Goal: Communication & Community: Answer question/provide support

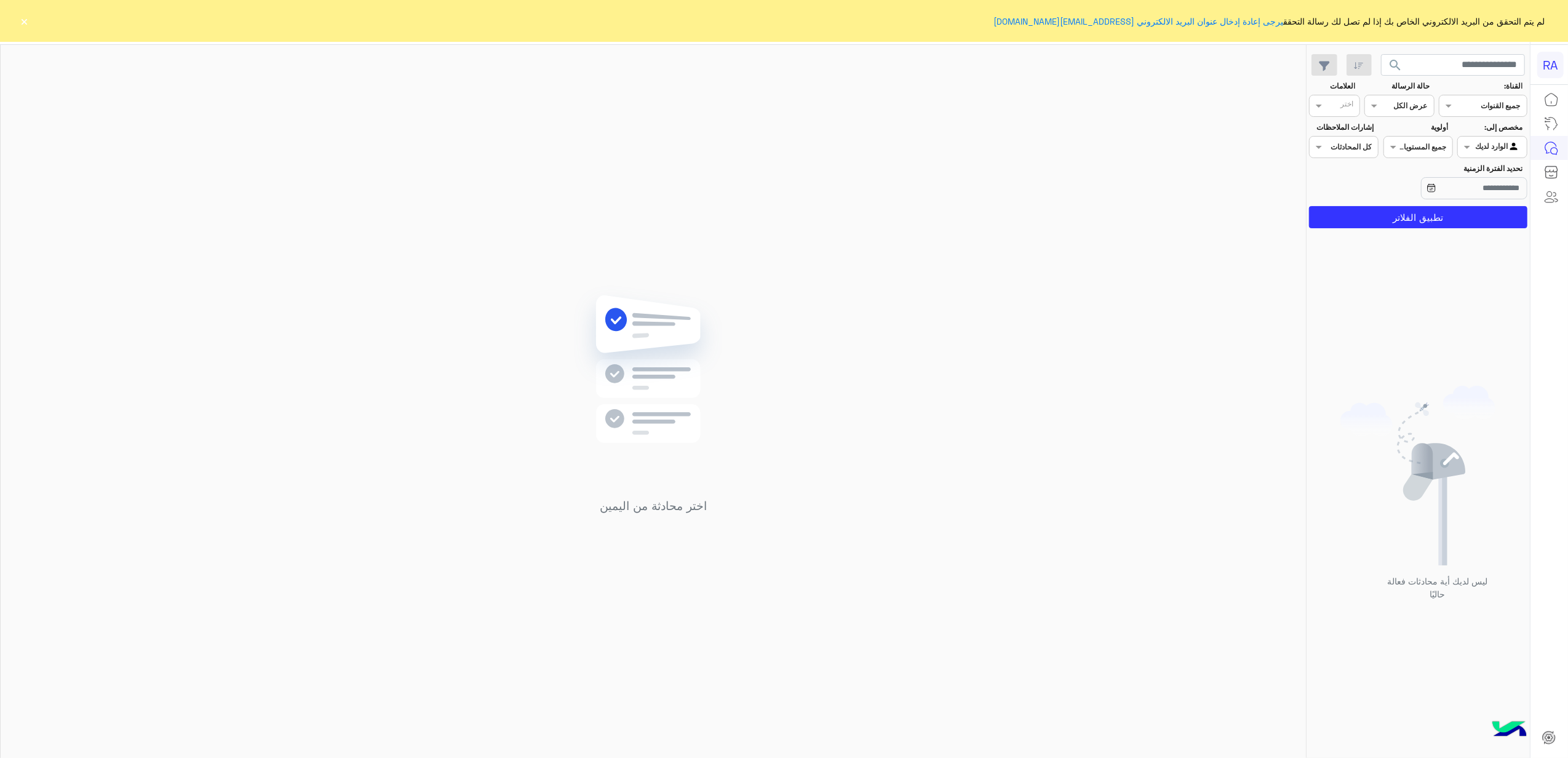
click at [1503, 142] on input "text" at bounding box center [1507, 146] width 28 height 11
click at [1486, 200] on div "غير معينة" at bounding box center [1492, 196] width 69 height 24
click at [1486, 200] on app-date-range-input at bounding box center [1455, 190] width 144 height 24
click at [1486, 207] on button "تطبيق الفلاتر" at bounding box center [1418, 217] width 219 height 22
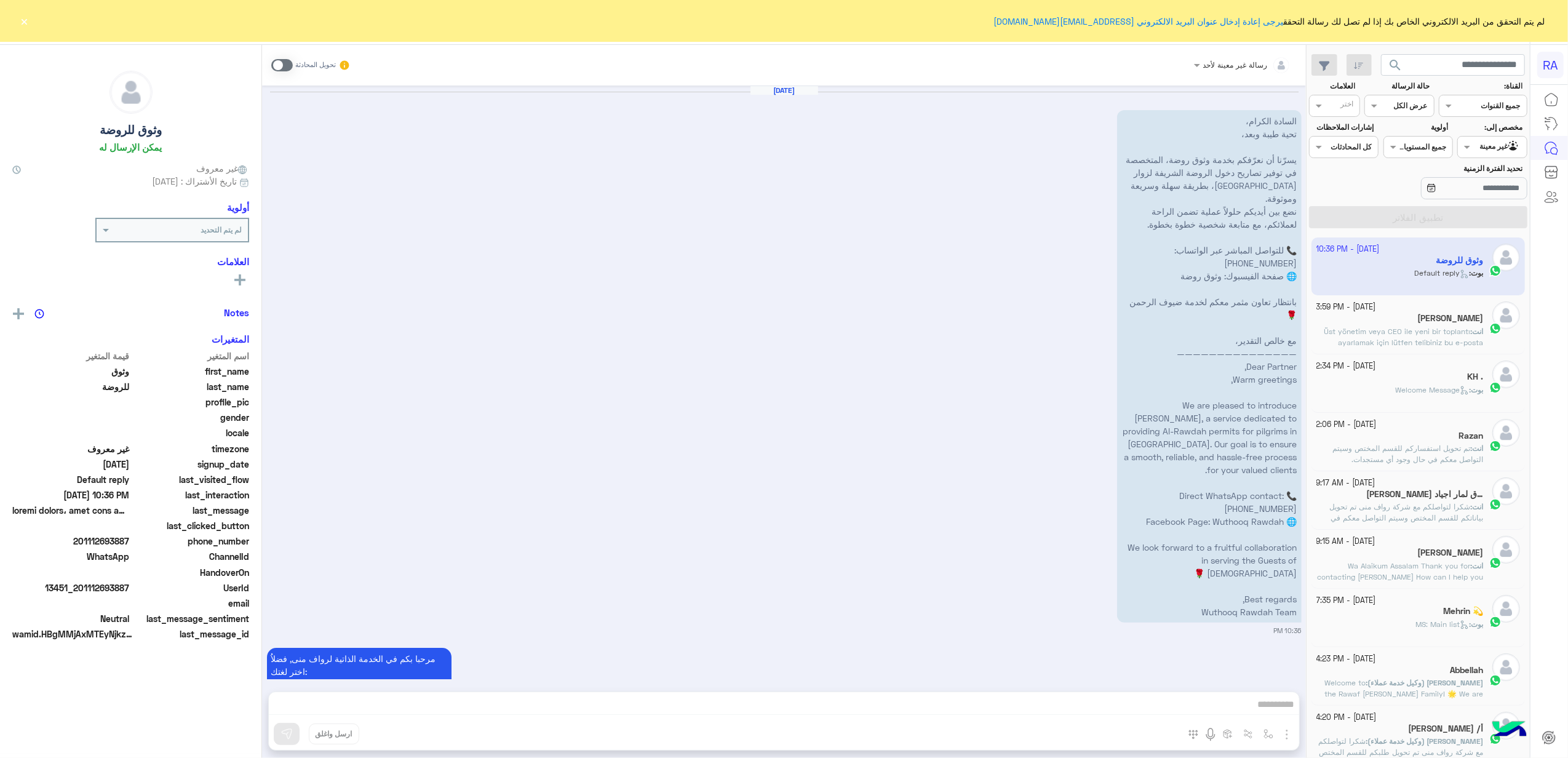
scroll to position [145, 0]
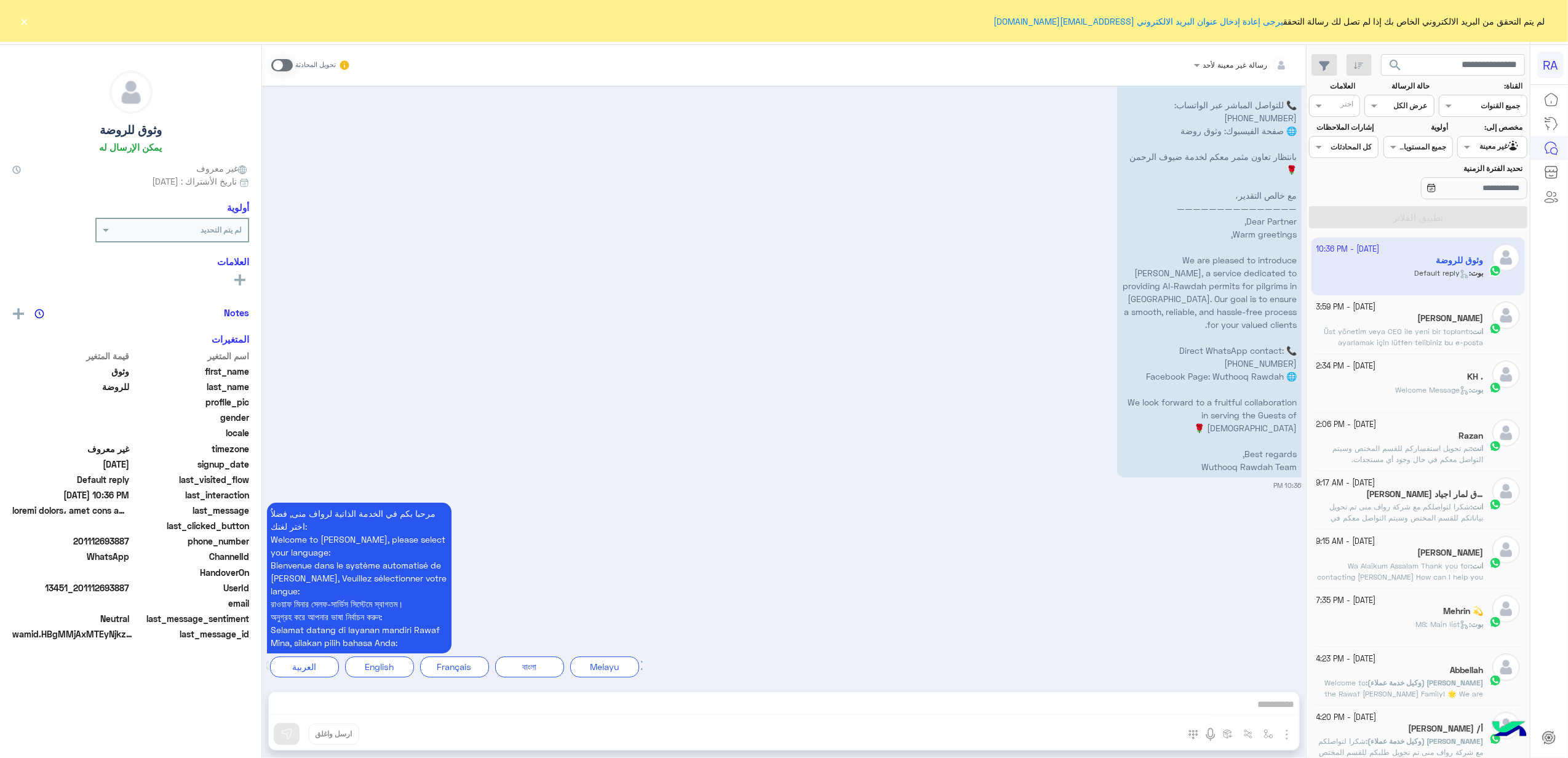
click at [22, 25] on button "×" at bounding box center [24, 21] width 12 height 12
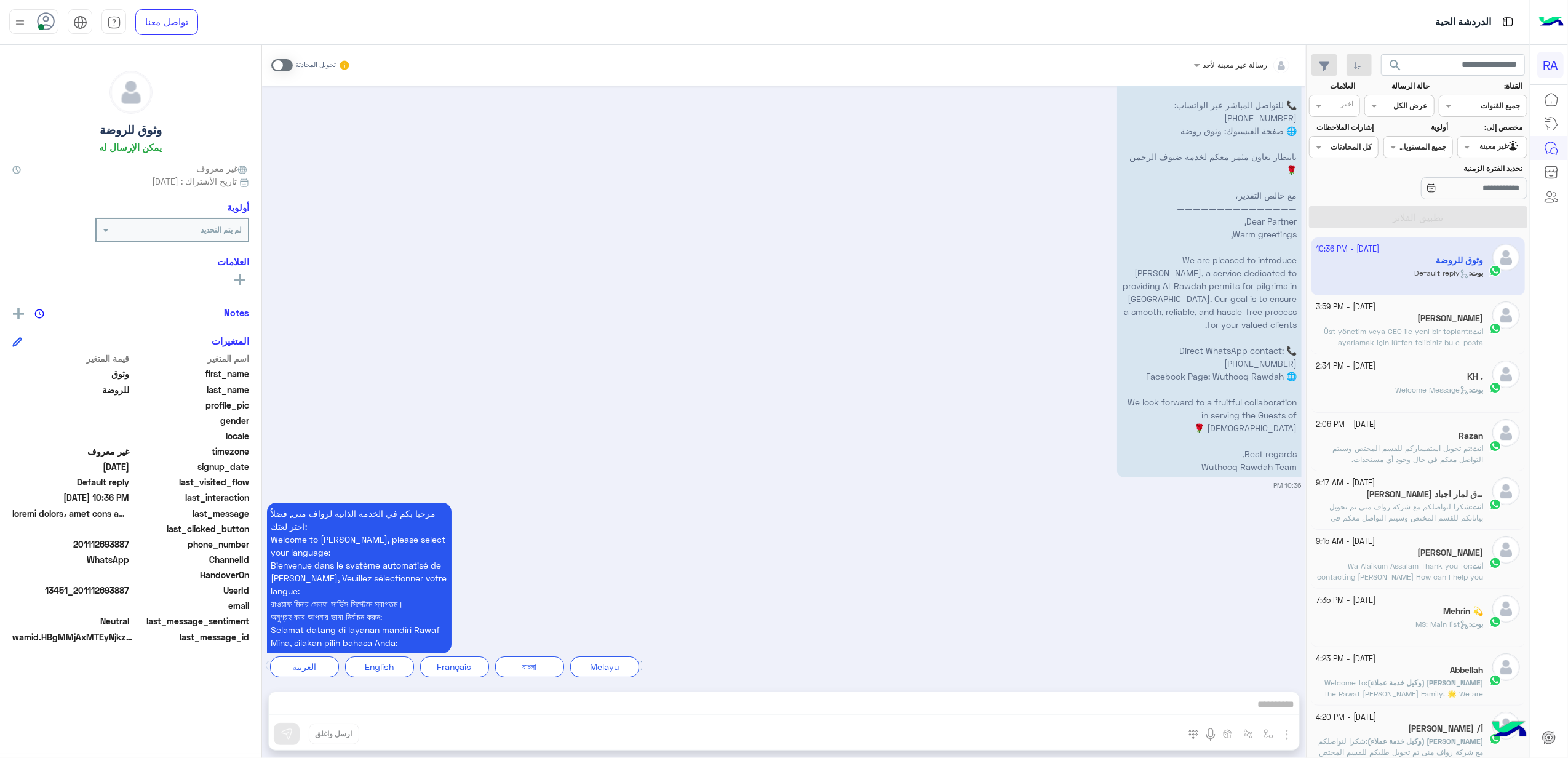
click at [1413, 336] on span "Üst yönetim veya CEO ile yeni bir toplantı ayarlamak için lütfen telibiniz bu e…" at bounding box center [1403, 348] width 160 height 43
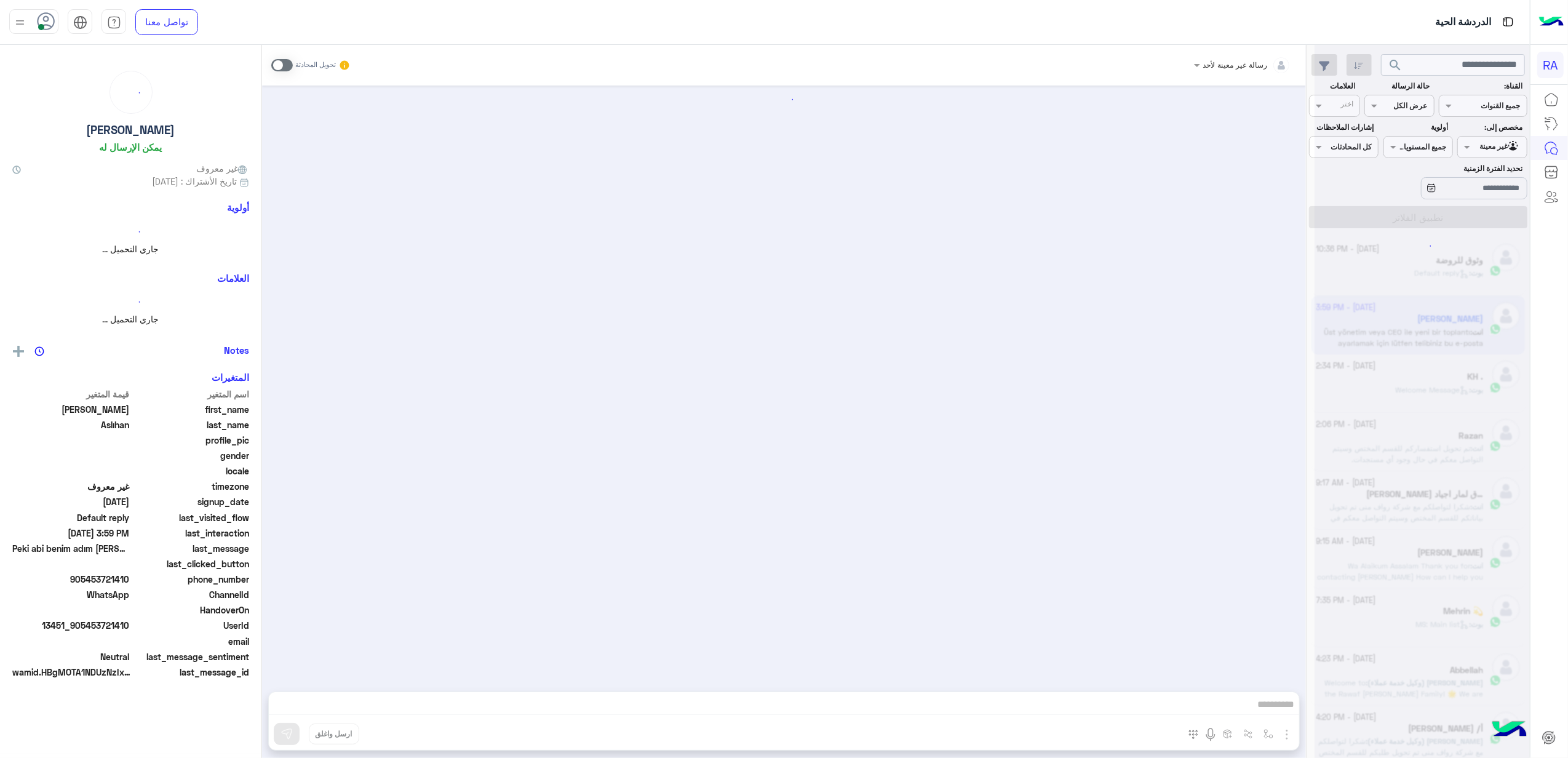
scroll to position [788, 0]
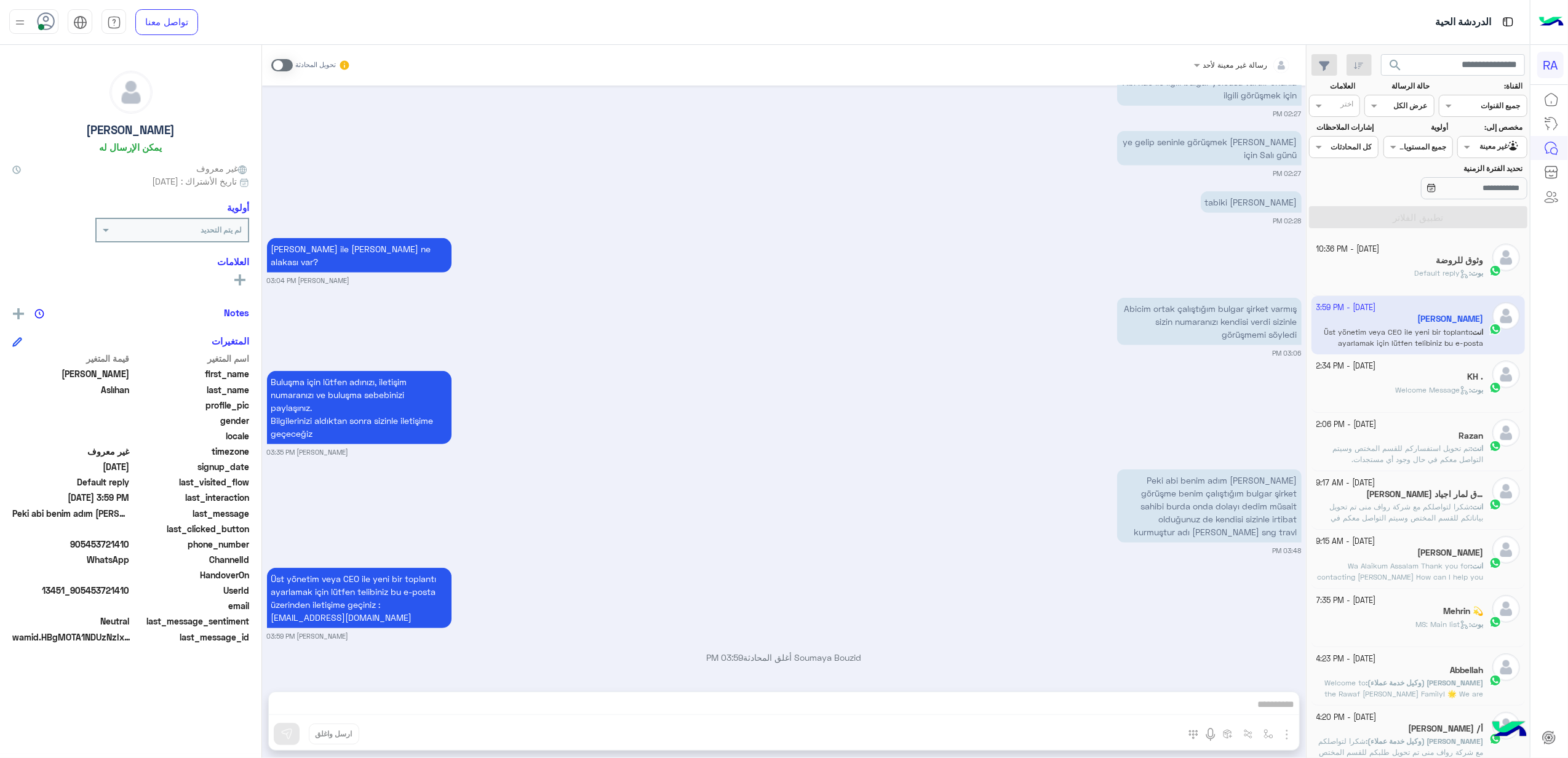
click at [1395, 269] on div "[PERSON_NAME] : Default reply" at bounding box center [1400, 279] width 167 height 22
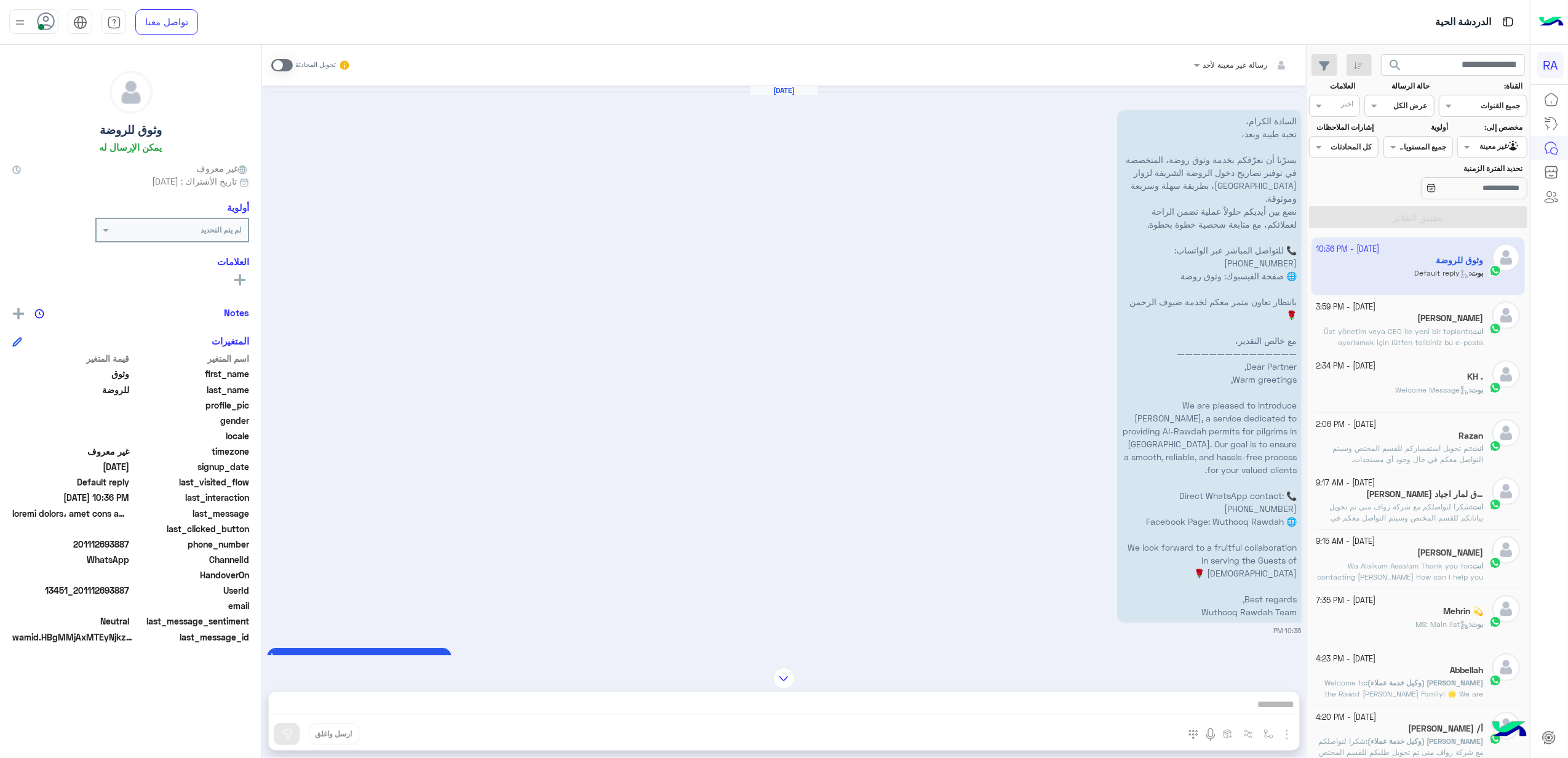
drag, startPoint x: 1182, startPoint y: 599, endPoint x: 1297, endPoint y: 107, distance: 505.3
click at [1297, 107] on div "[DATE] السادة الكرام، تحية طيبة وبعد، يسرّنا أن نعرّفكم بخدمة وثوق روضة، المتخص…" at bounding box center [785, 361] width 1035 height 551
copy div "loremi dolors، amet cons adip، eliّse do eiuّtem incid utla etdo، magnaali en a…"
click at [277, 64] on span at bounding box center [282, 65] width 22 height 12
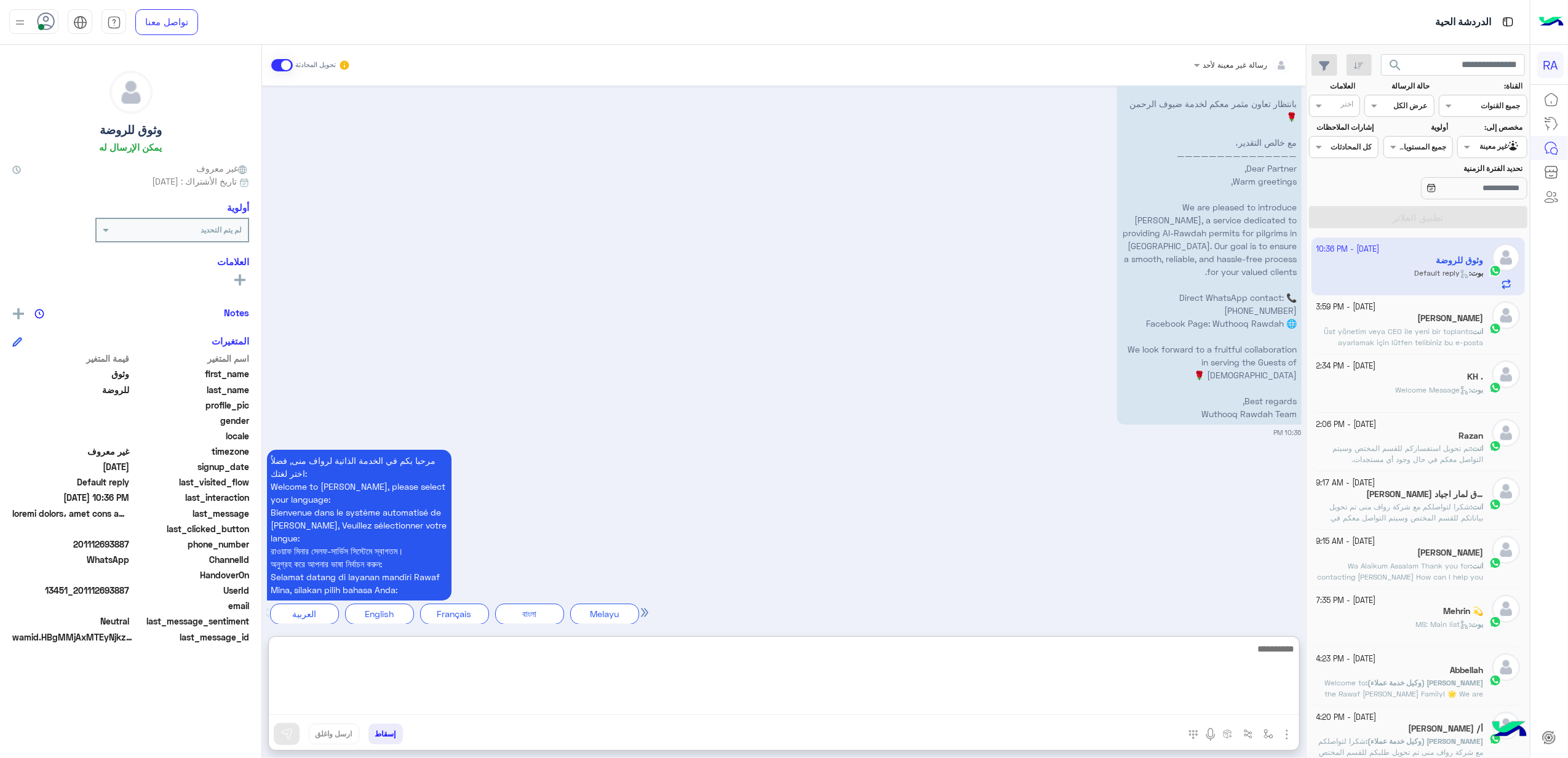
click at [602, 709] on textarea at bounding box center [783, 678] width 1030 height 74
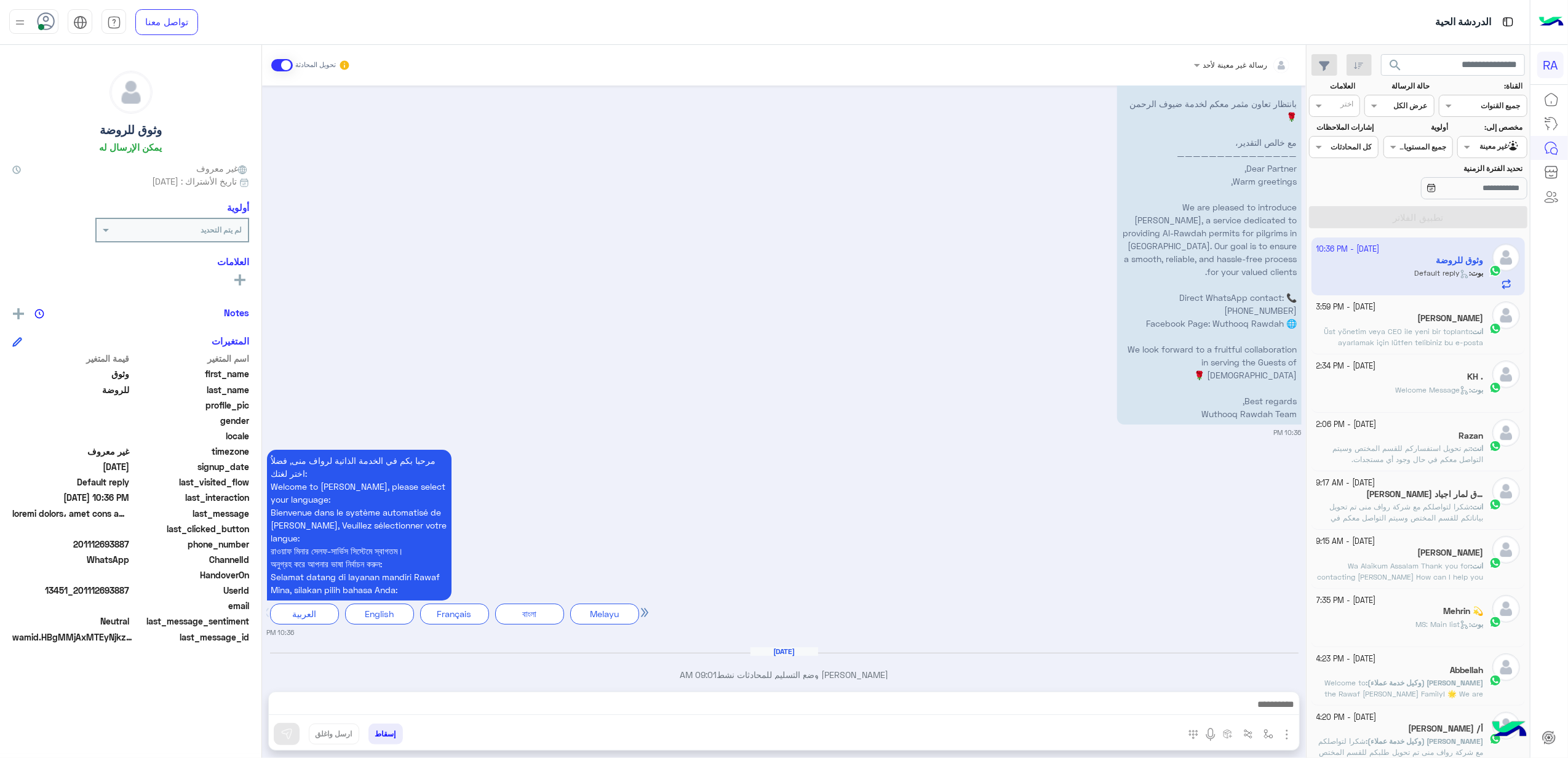
click at [1405, 341] on span "Üst yönetim veya CEO ile yeni bir toplantı ayarlamak için lütfen telibiniz bu e…" at bounding box center [1403, 348] width 160 height 43
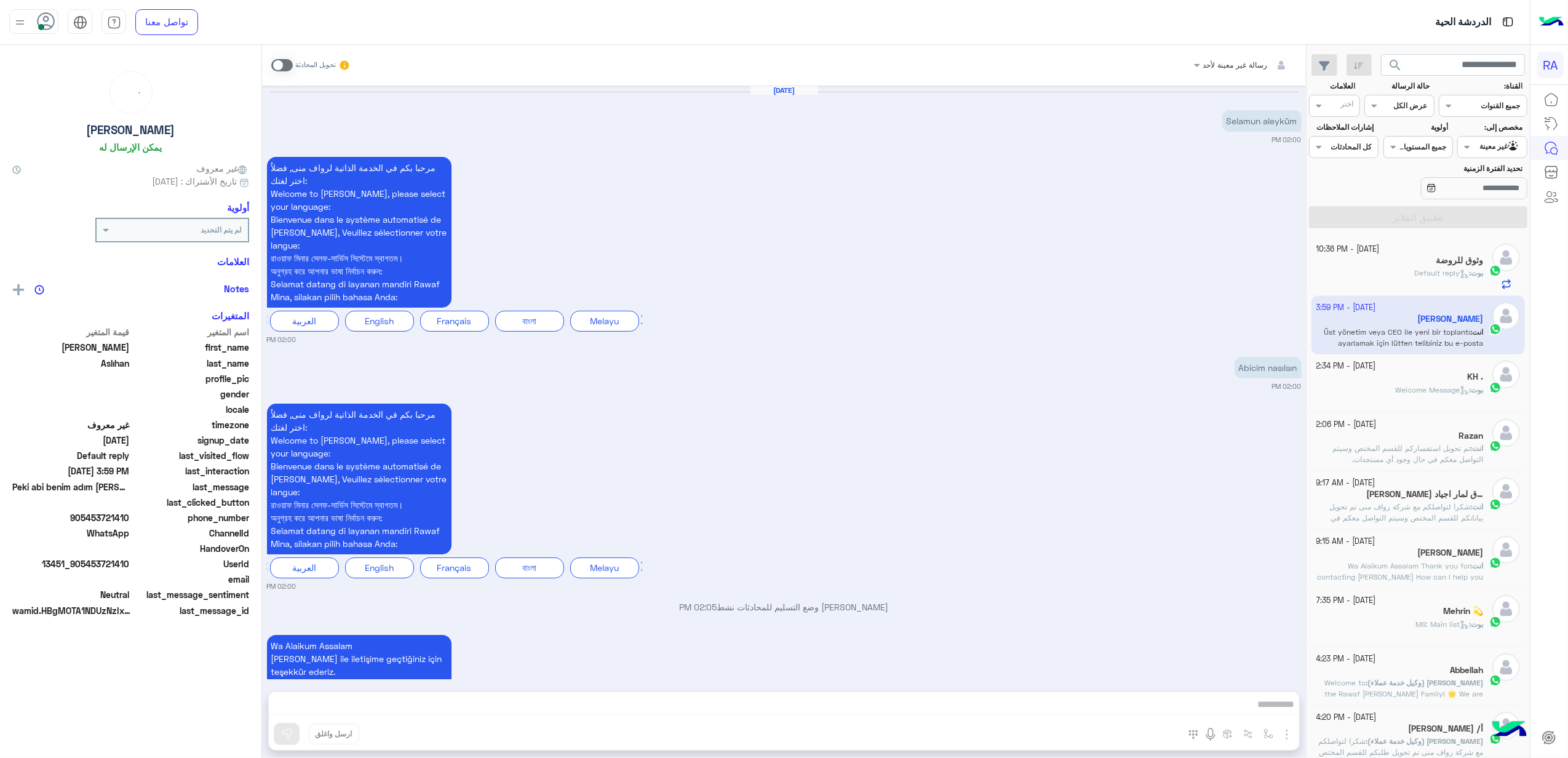
scroll to position [788, 0]
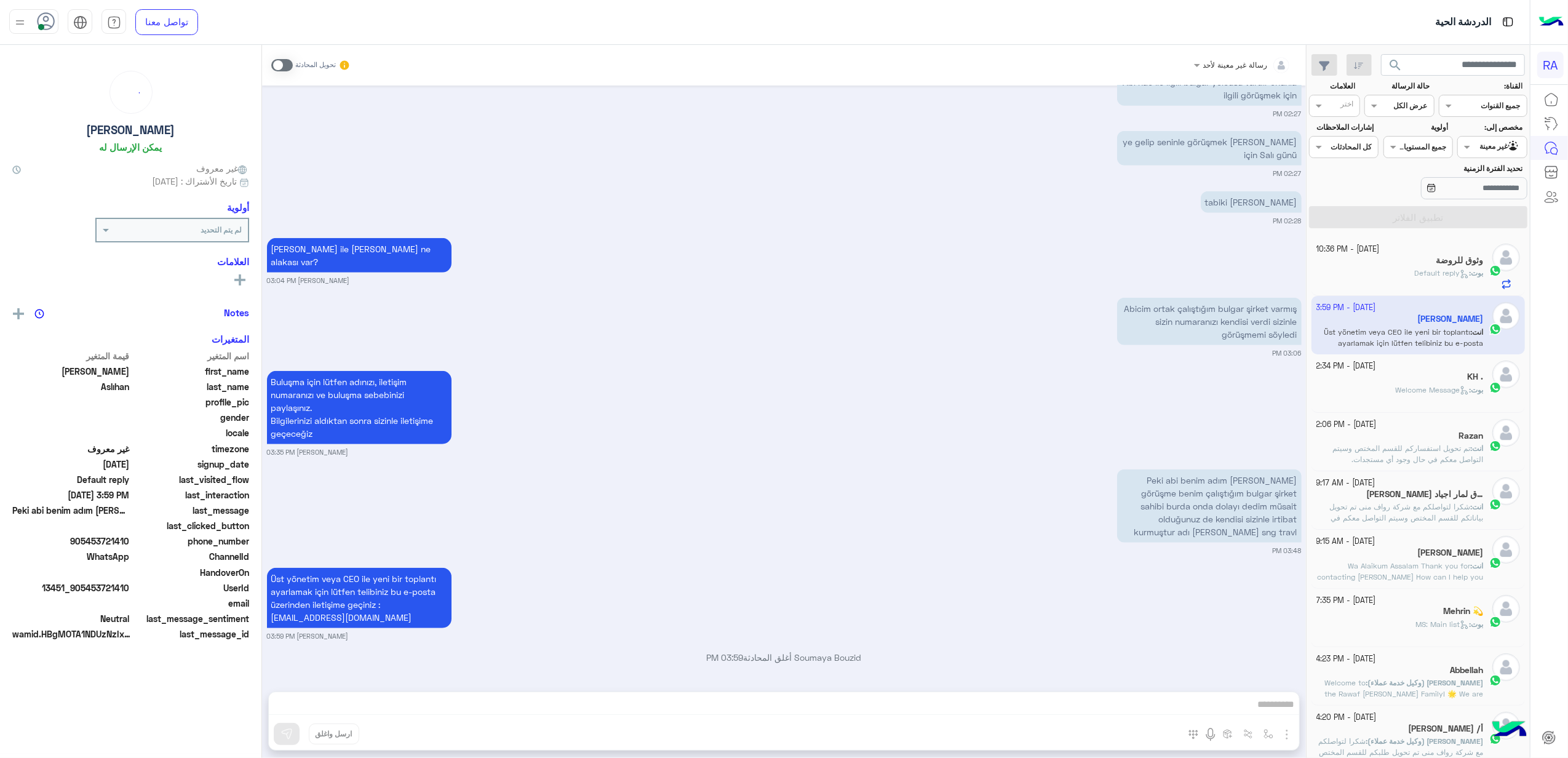
click at [1423, 443] on p "انت : تم تحويل استفساركم للقسم المختص وسيتم التواصل معكم في حال وجود أي مستجدات." at bounding box center [1400, 454] width 167 height 22
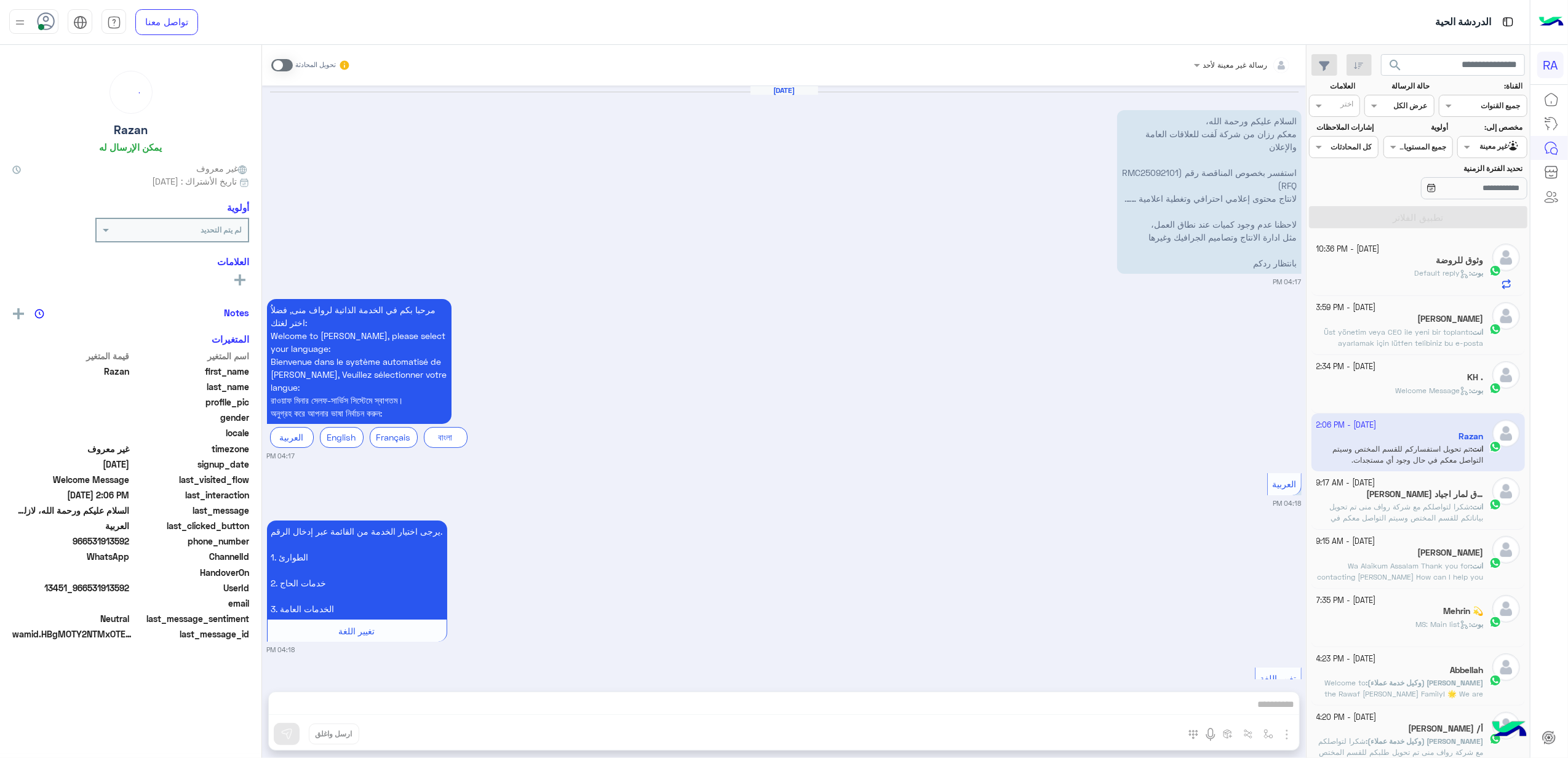
scroll to position [1782, 0]
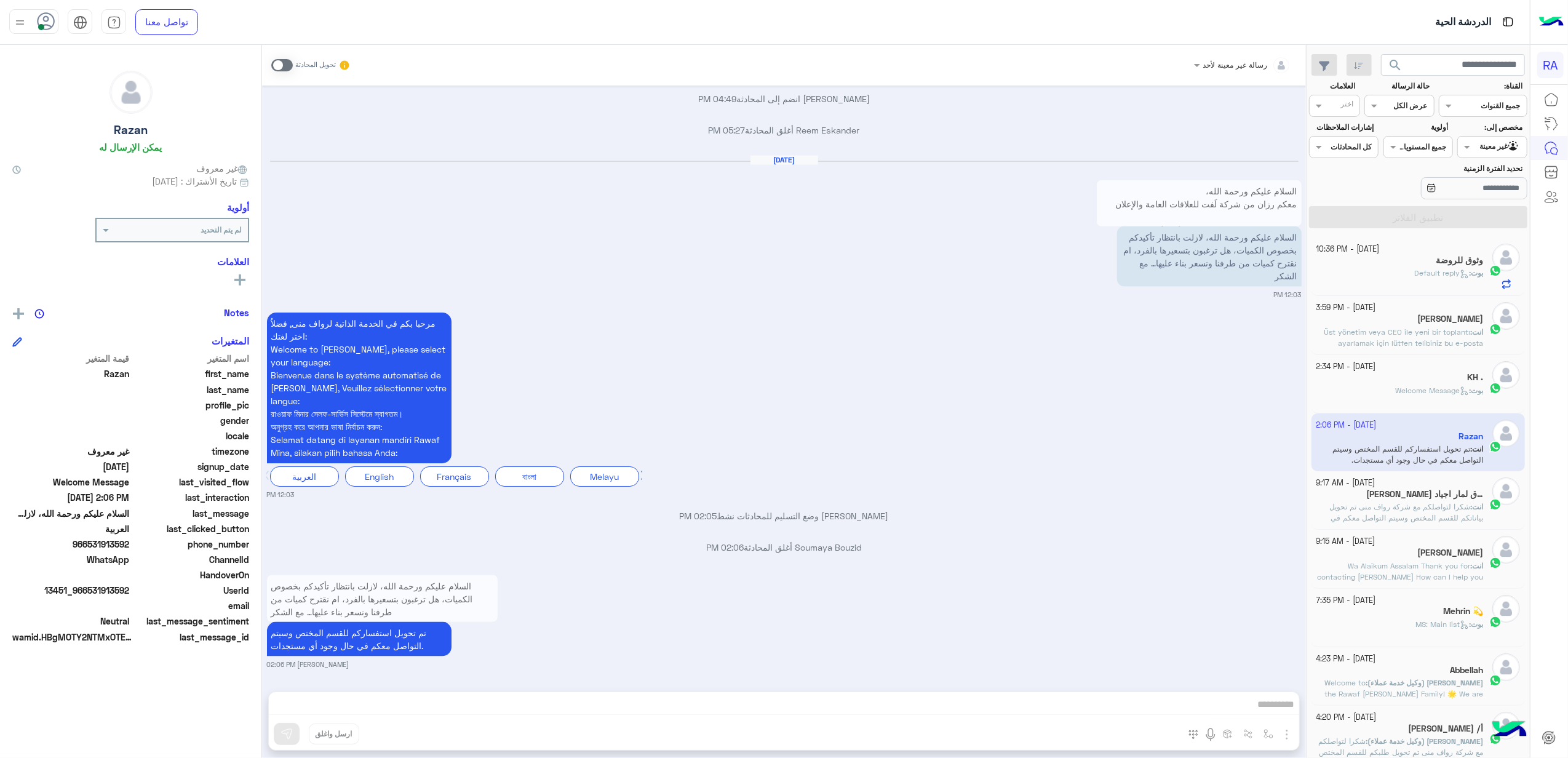
click at [105, 542] on span "966531913592" at bounding box center [71, 544] width 117 height 13
click at [554, 620] on div "السلام عليكم ورحمة الله، لازلت بانتظار تأكيدكم بخصوص الكميات، هل ترغبون بتسعيره…" at bounding box center [785, 621] width 1035 height 97
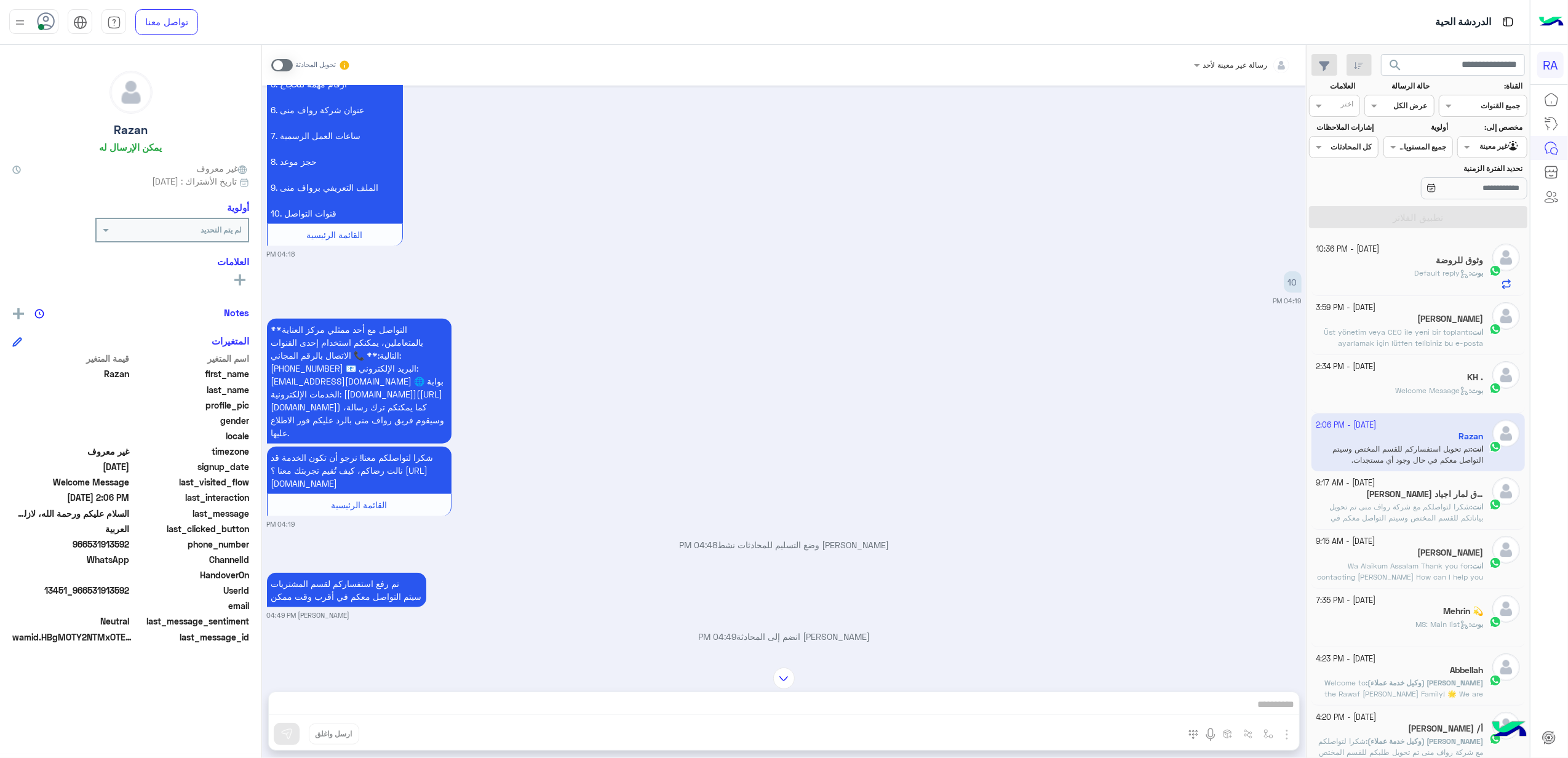
scroll to position [1044, 0]
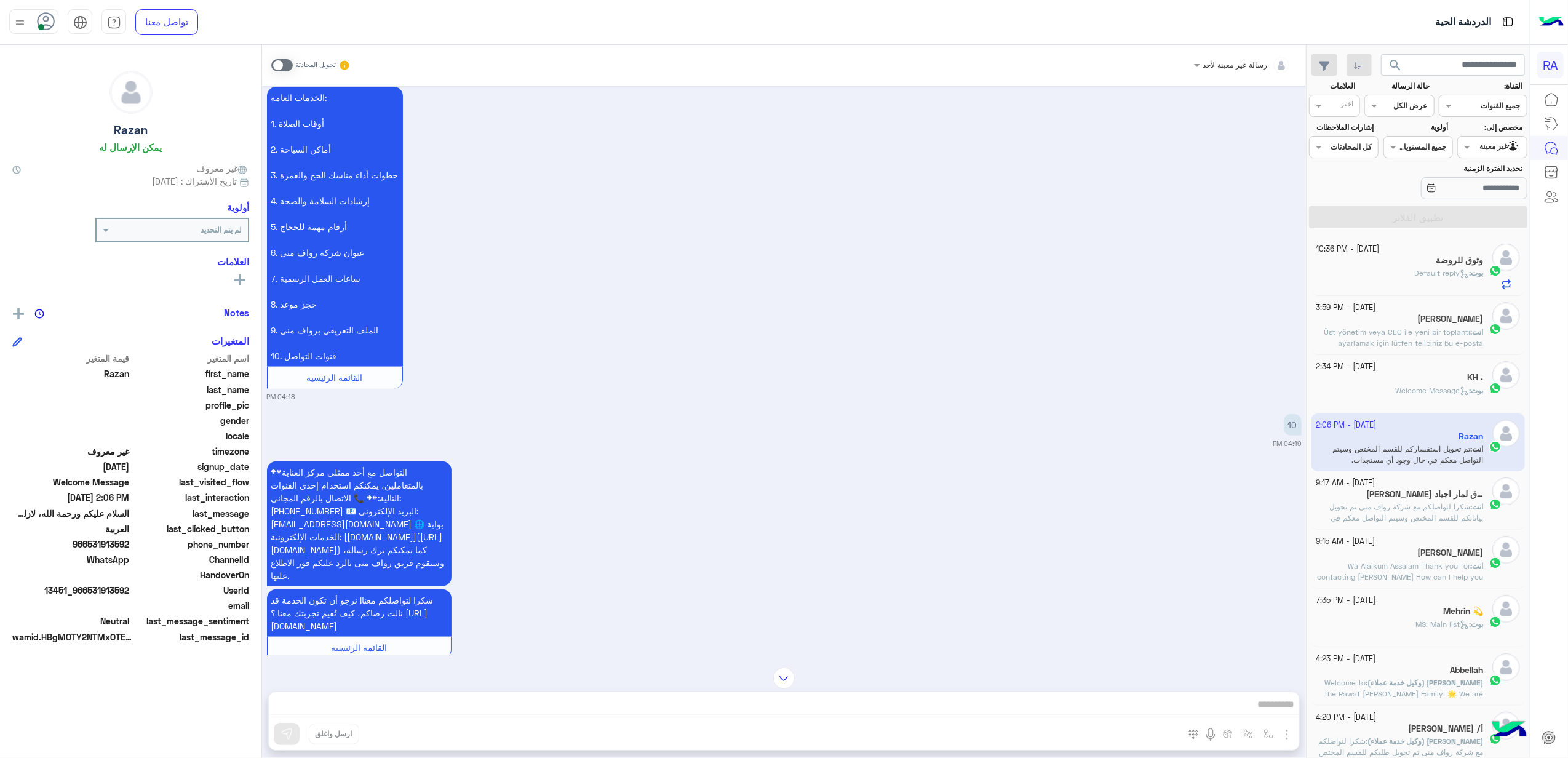
click at [115, 535] on div "last_clicked_button العربية" at bounding box center [130, 530] width 237 height 16
click at [115, 547] on span "966531913592" at bounding box center [71, 544] width 117 height 13
copy span "966531913592"
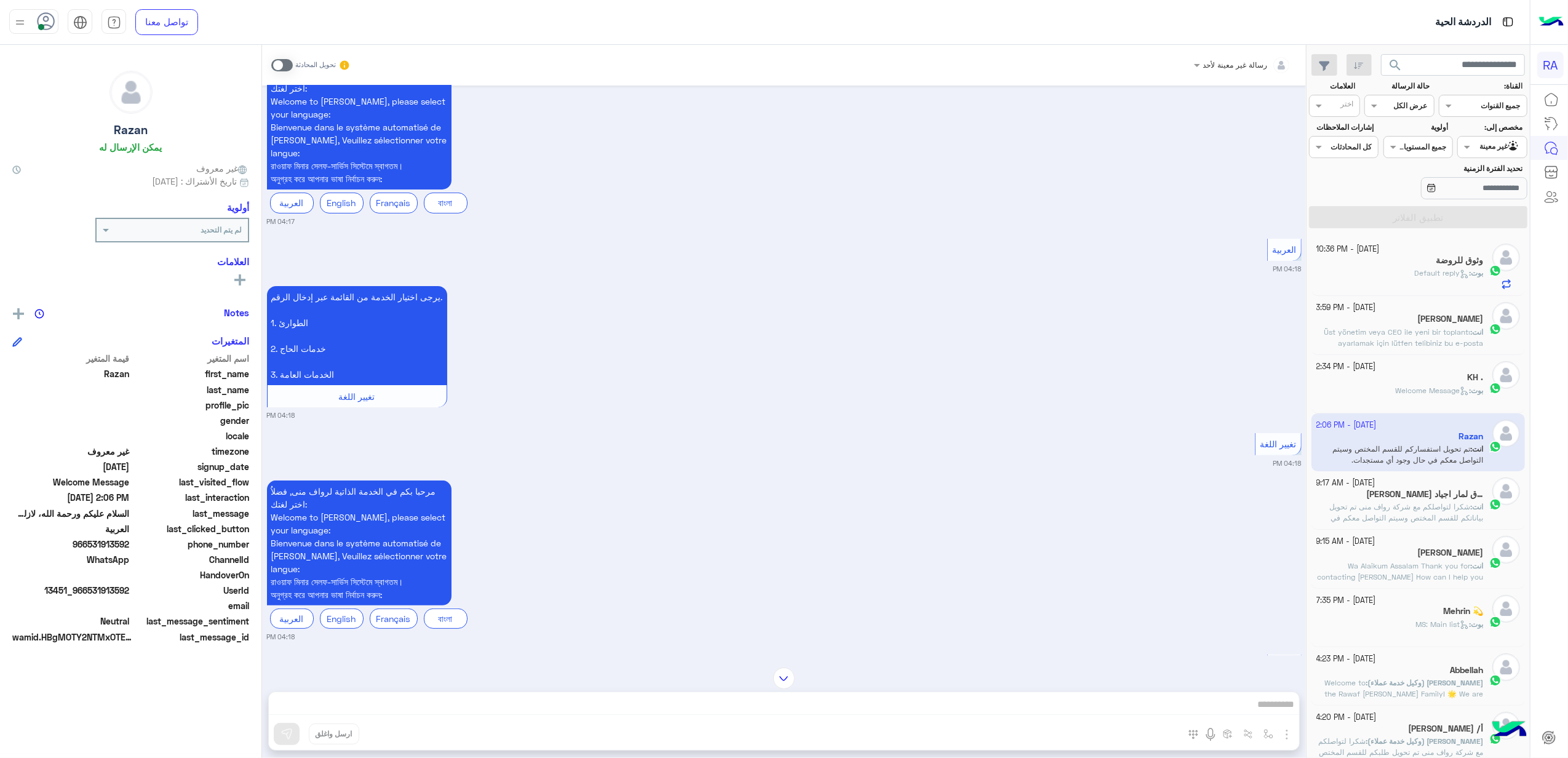
scroll to position [0, 0]
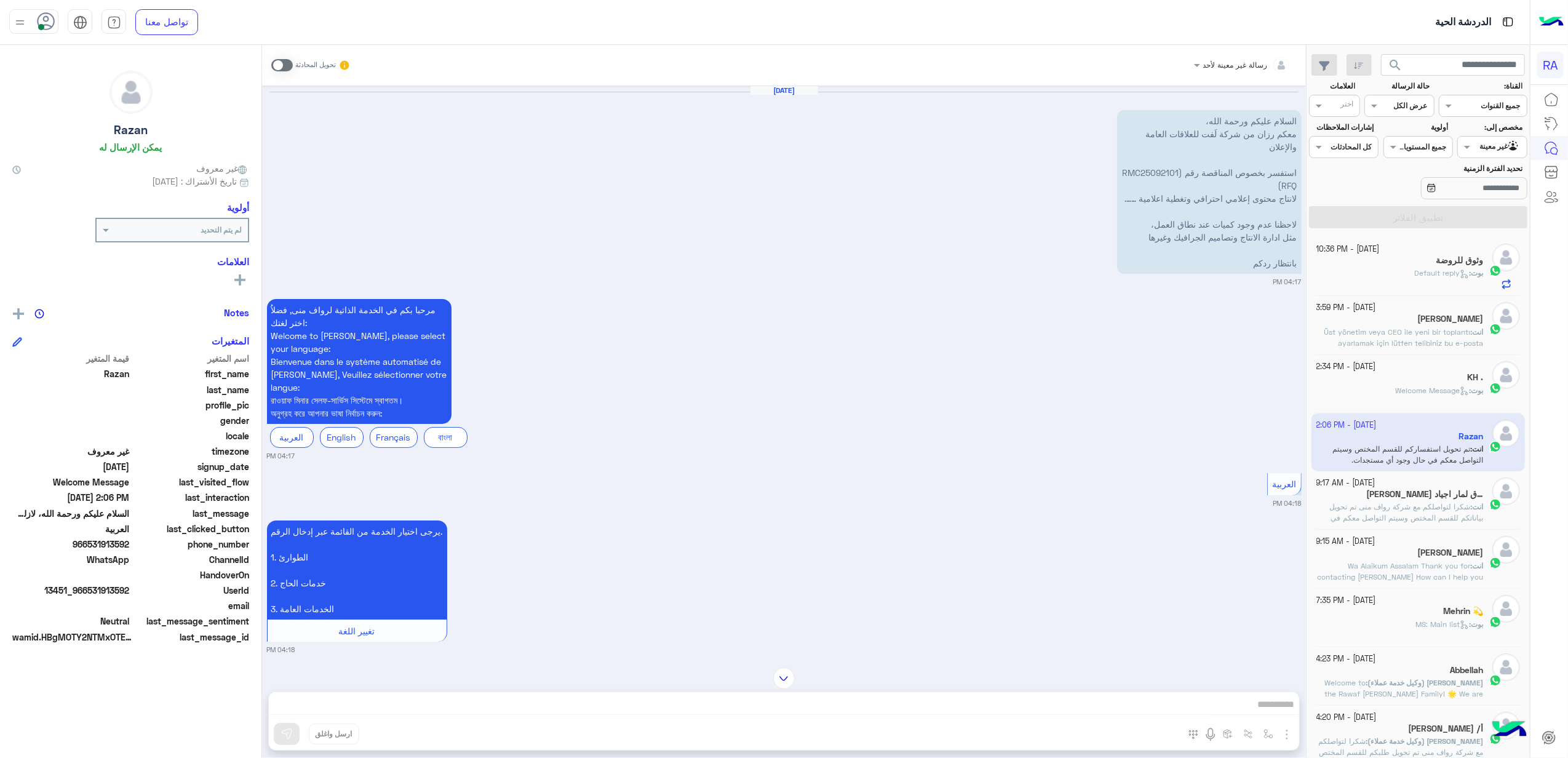
click at [1414, 272] on span "Default reply" at bounding box center [1441, 273] width 55 height 9
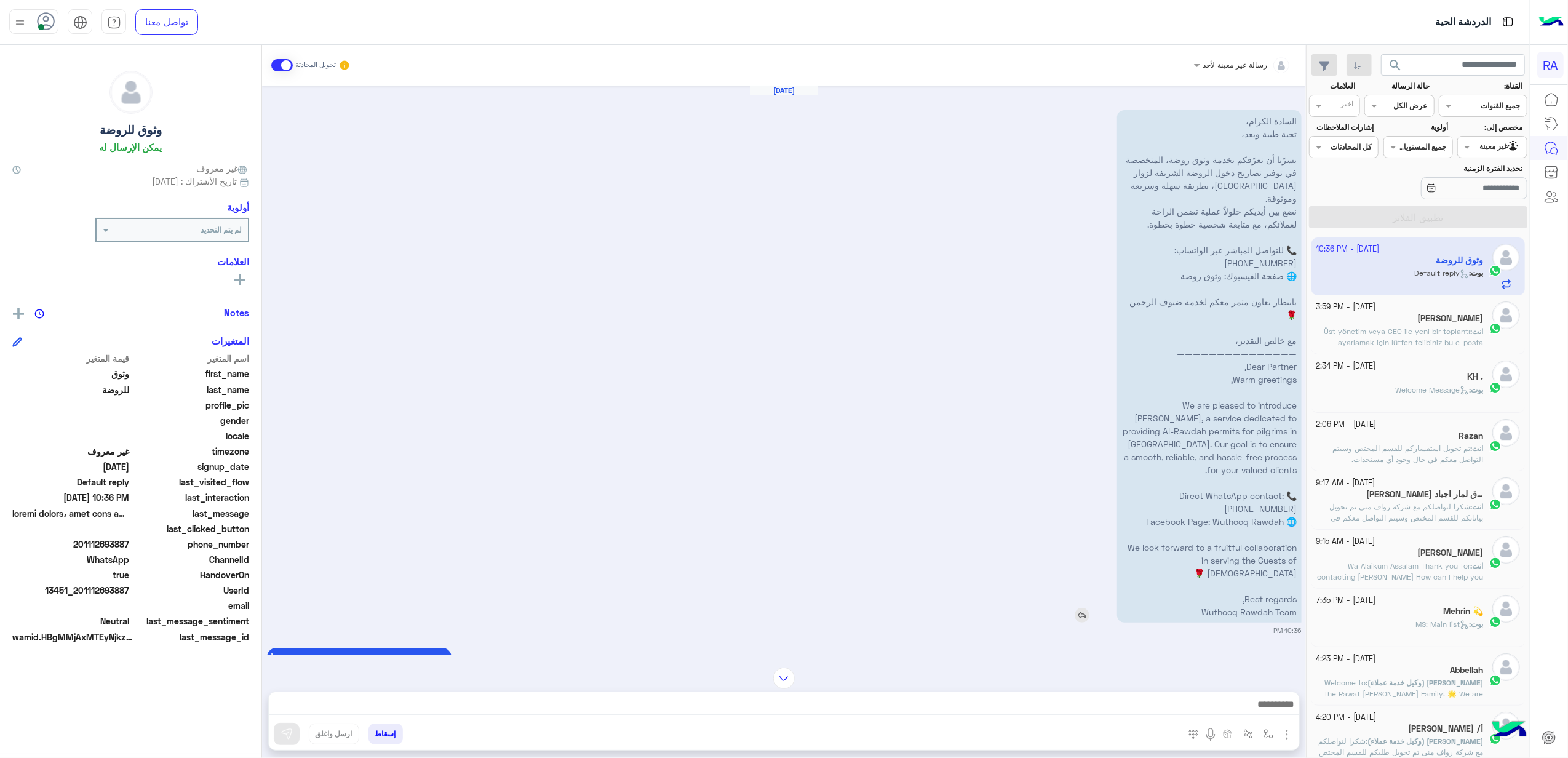
drag, startPoint x: 1187, startPoint y: 381, endPoint x: 1300, endPoint y: 121, distance: 283.5
click at [1300, 121] on p "السادة الكرام، تحية طيبة وبعد، يسرّنا أن نعرّفكم بخدمة وثوق روضة، المتخصصة في ت…" at bounding box center [1210, 366] width 185 height 512
copy p "loremi dolors، amet cons adip، eliّse do eiuّtem incid utla etdo، magnaali en a…"
click at [920, 340] on div "[DATE] السادة الكرام، تحية طيبة وبعد، يسرّنا أن نعرّفكم بخدمة وثوق روضة، المتخص…" at bounding box center [785, 361] width 1035 height 551
